Goal: Navigation & Orientation: Find specific page/section

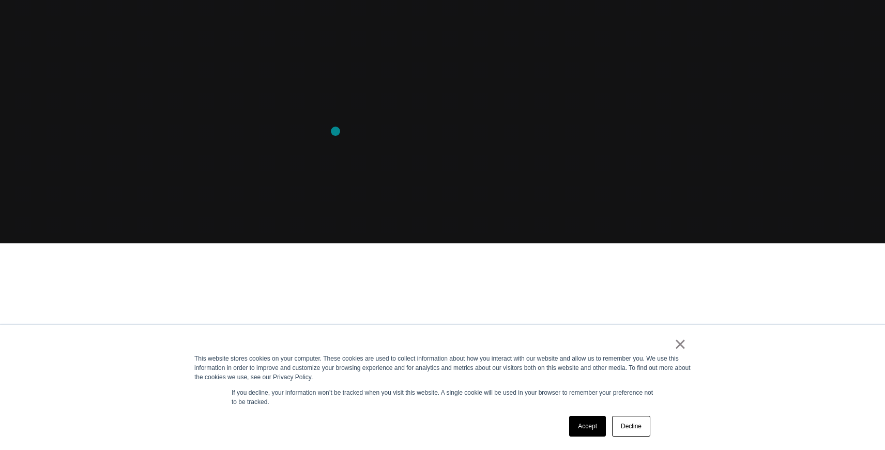
scroll to position [210, 0]
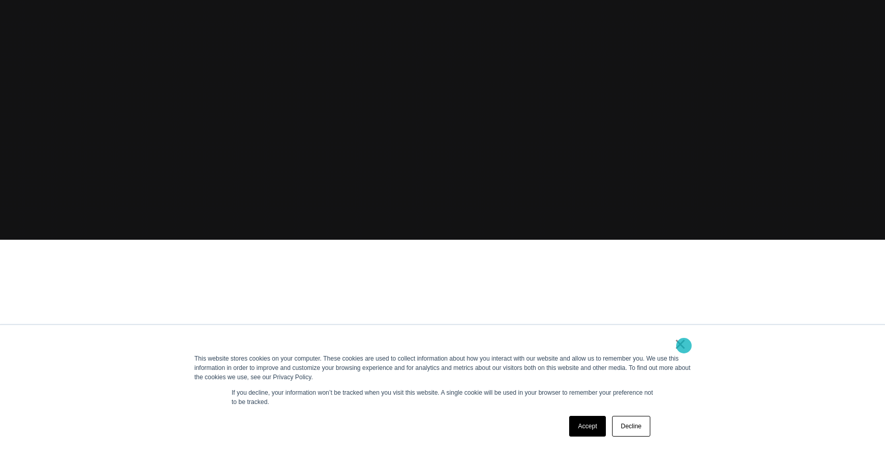
click at [684, 346] on link "×" at bounding box center [680, 344] width 12 height 9
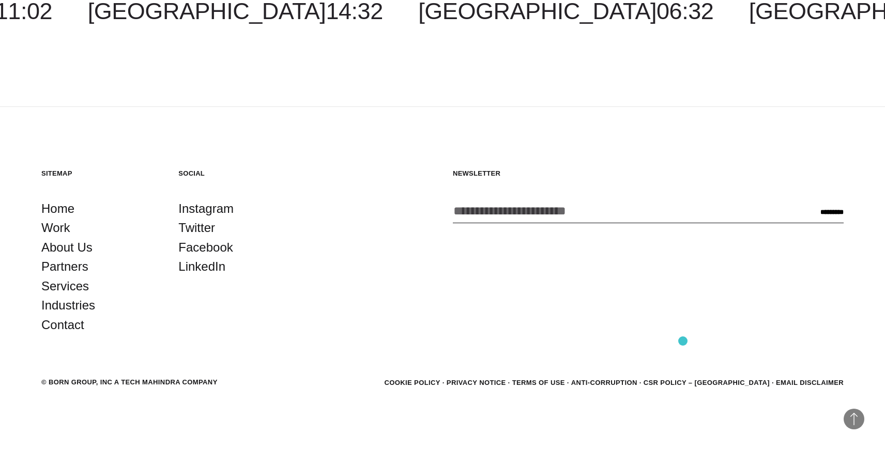
scroll to position [3153, 0]
click at [74, 249] on link "About Us" at bounding box center [66, 247] width 51 height 20
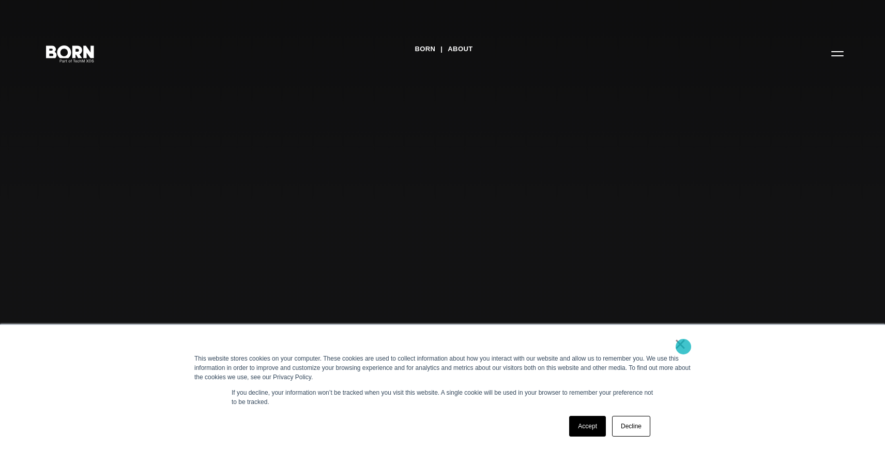
click at [683, 347] on link "×" at bounding box center [680, 344] width 12 height 9
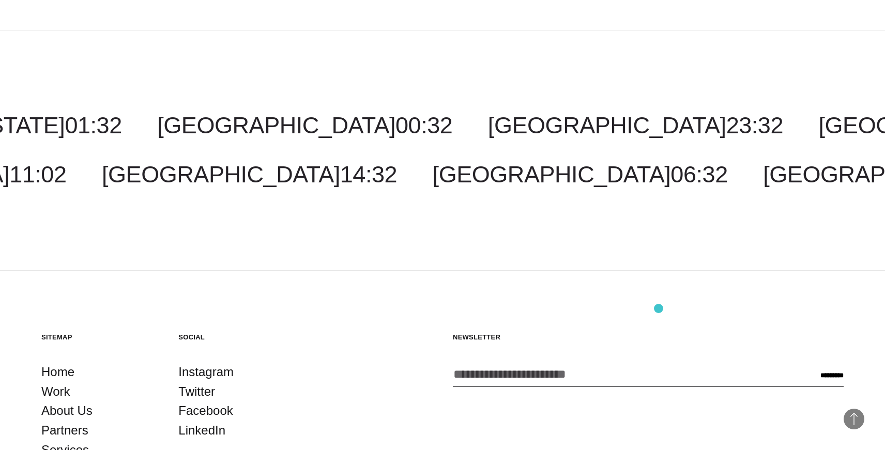
scroll to position [3800, 0]
